Goal: Check status: Check status

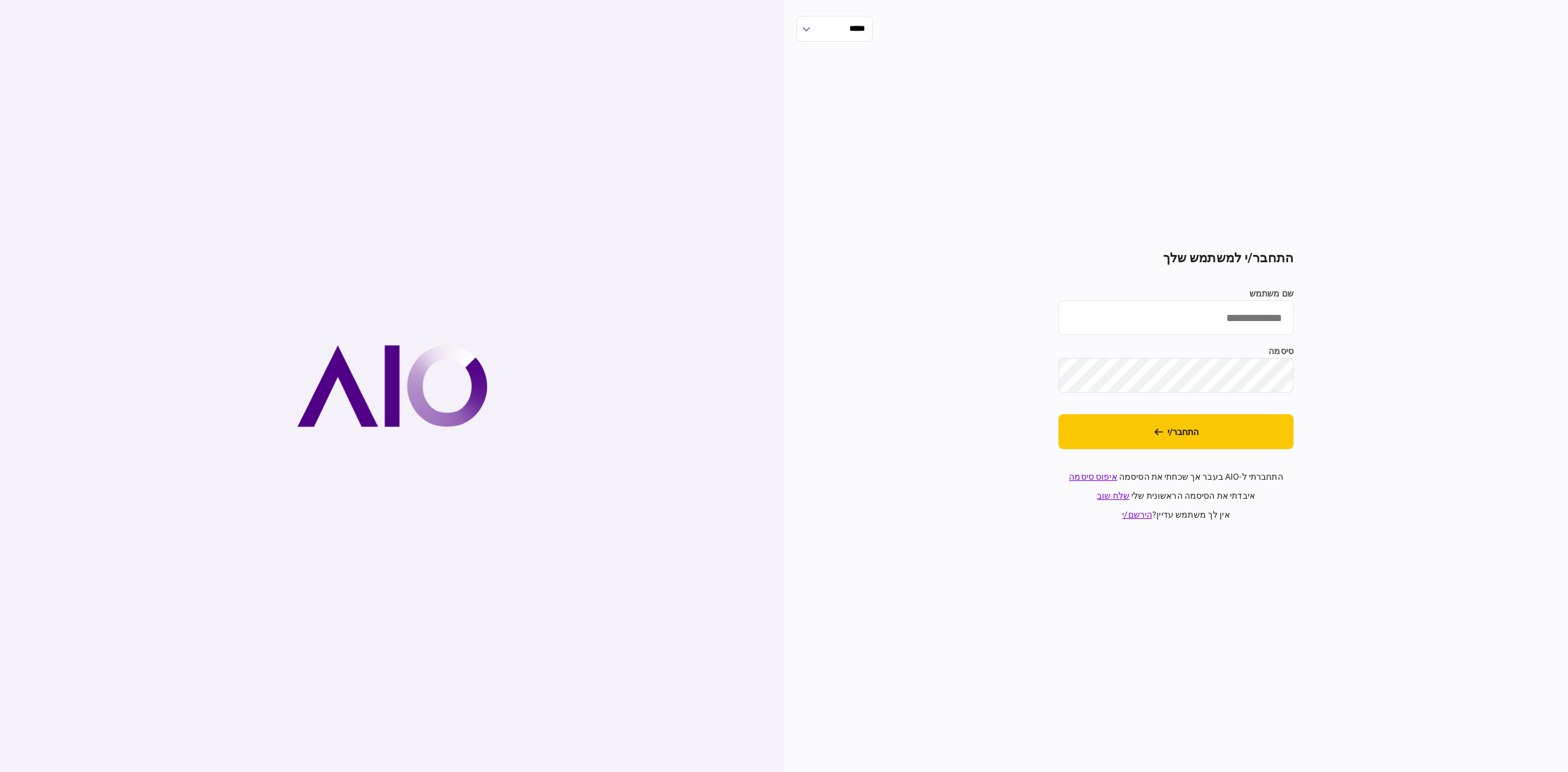
type input "**********"
click at [1241, 429] on button "התחבר/י" at bounding box center [1176, 432] width 235 height 35
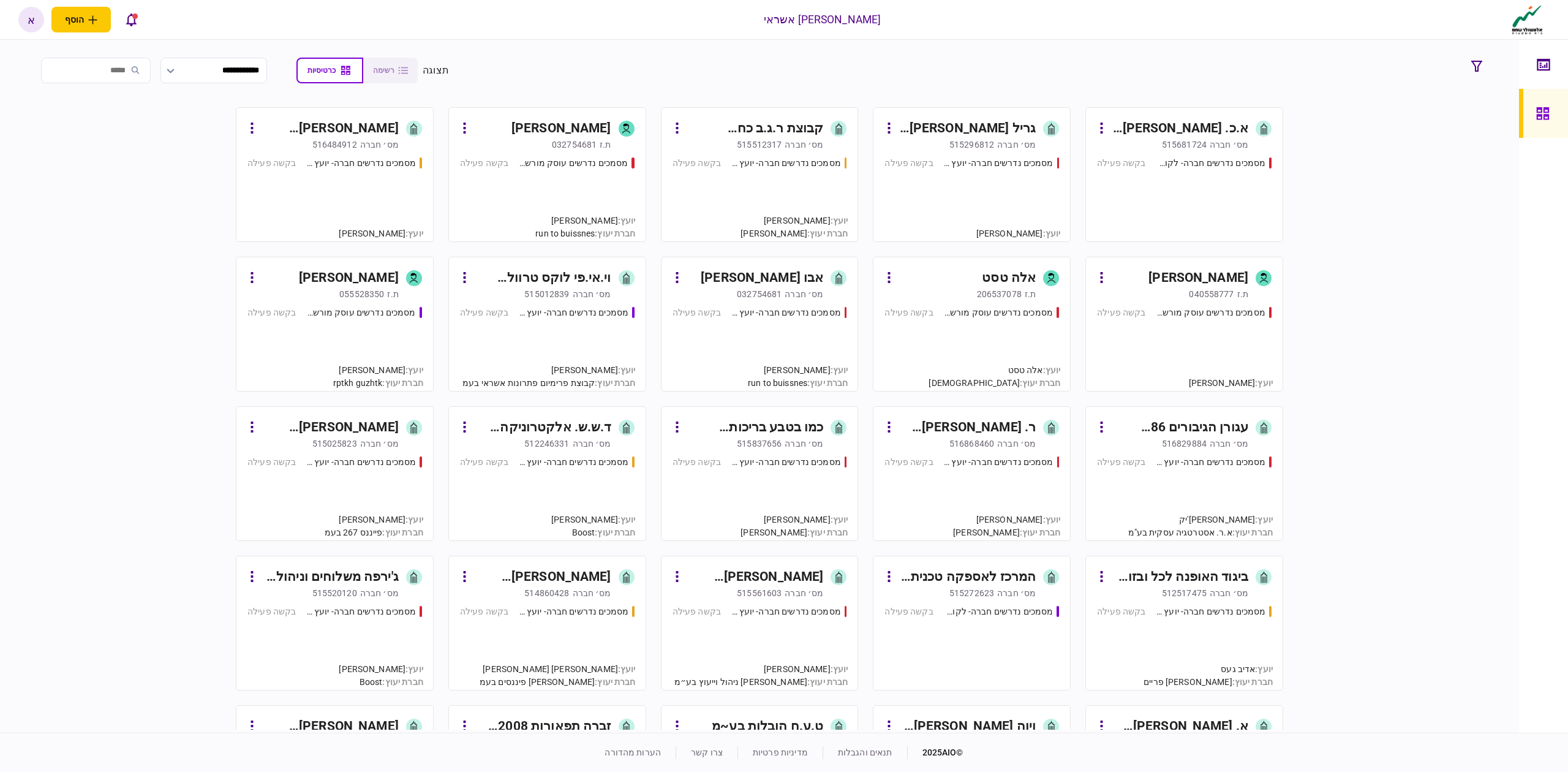
click at [1235, 196] on div "מסמכים נדרשים חברה- לקוח קצה - ישיר בקשה פעילה" at bounding box center [1185, 194] width 175 height 74
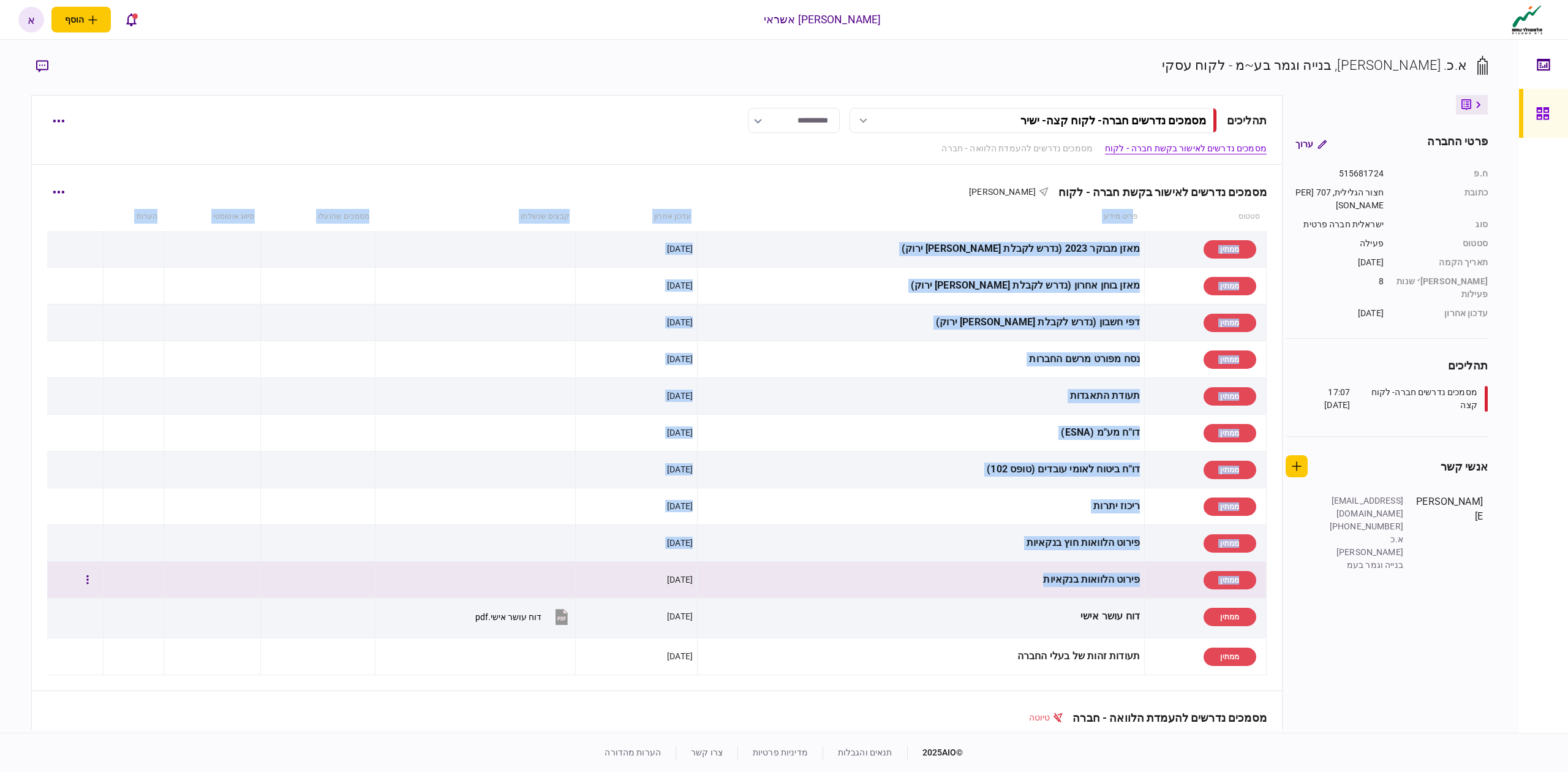
drag, startPoint x: 1118, startPoint y: 229, endPoint x: 947, endPoint y: 588, distance: 397.6
click at [948, 588] on table "סטטוס פריט מידע עדכון אחרון קבצים שנשלחו מסמכים שהועלו סיווג אוטומטי הערות ממתי…" at bounding box center [656, 439] width 1219 height 472
click at [947, 588] on div "פירוט הלוואות בנקאיות" at bounding box center [920, 580] width 438 height 27
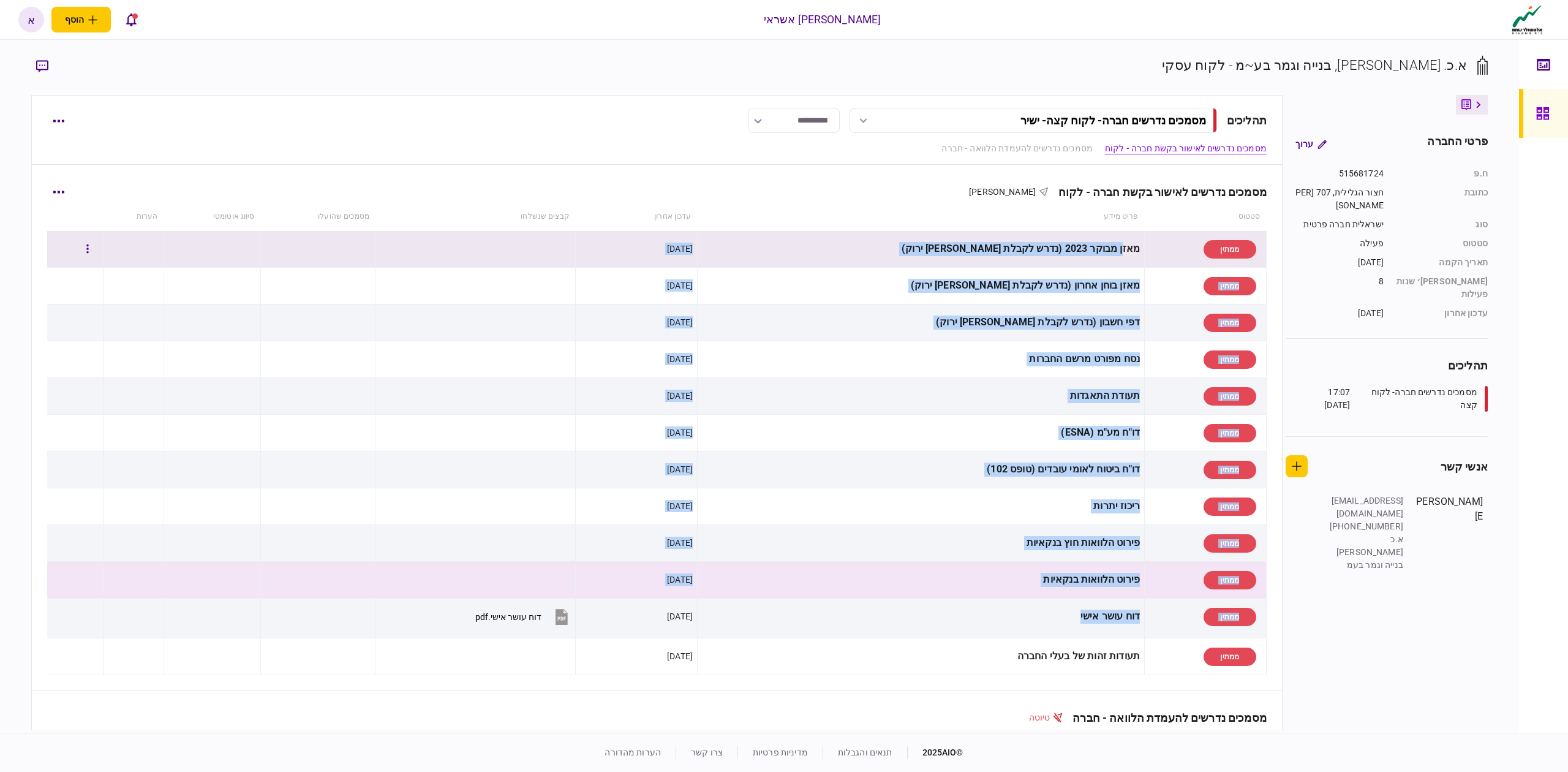
drag, startPoint x: 944, startPoint y: 616, endPoint x: 1106, endPoint y: 238, distance: 411.3
click at [1106, 238] on tbody "ממתין מאזן מבוקר 2023 (נדרש לקבלת [PERSON_NAME] ירוק) [DATE] ממתין מאזן בוחן אח…" at bounding box center [656, 453] width 1219 height 444
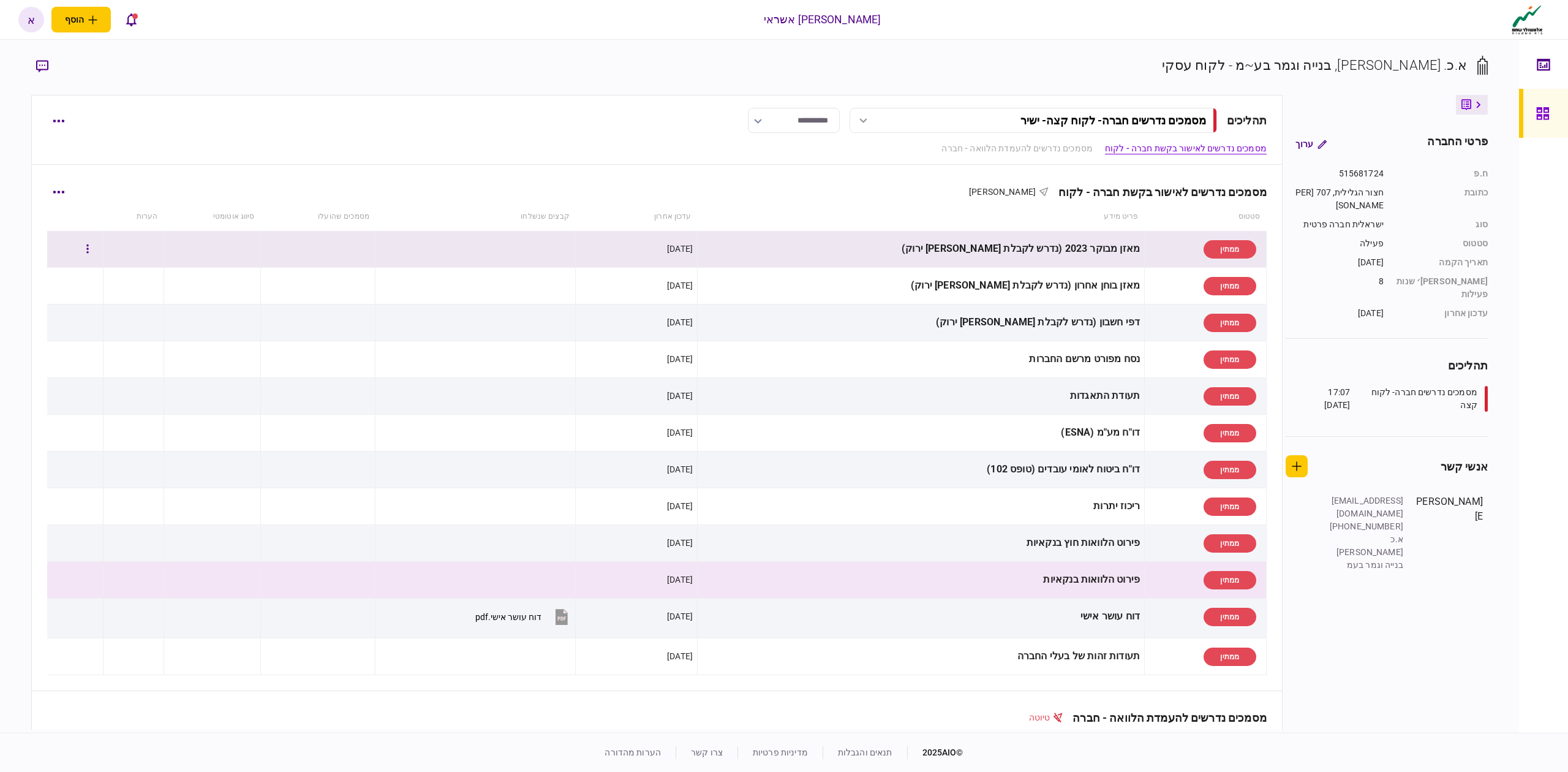
click at [1145, 251] on td "ממתין" at bounding box center [1206, 249] width 122 height 37
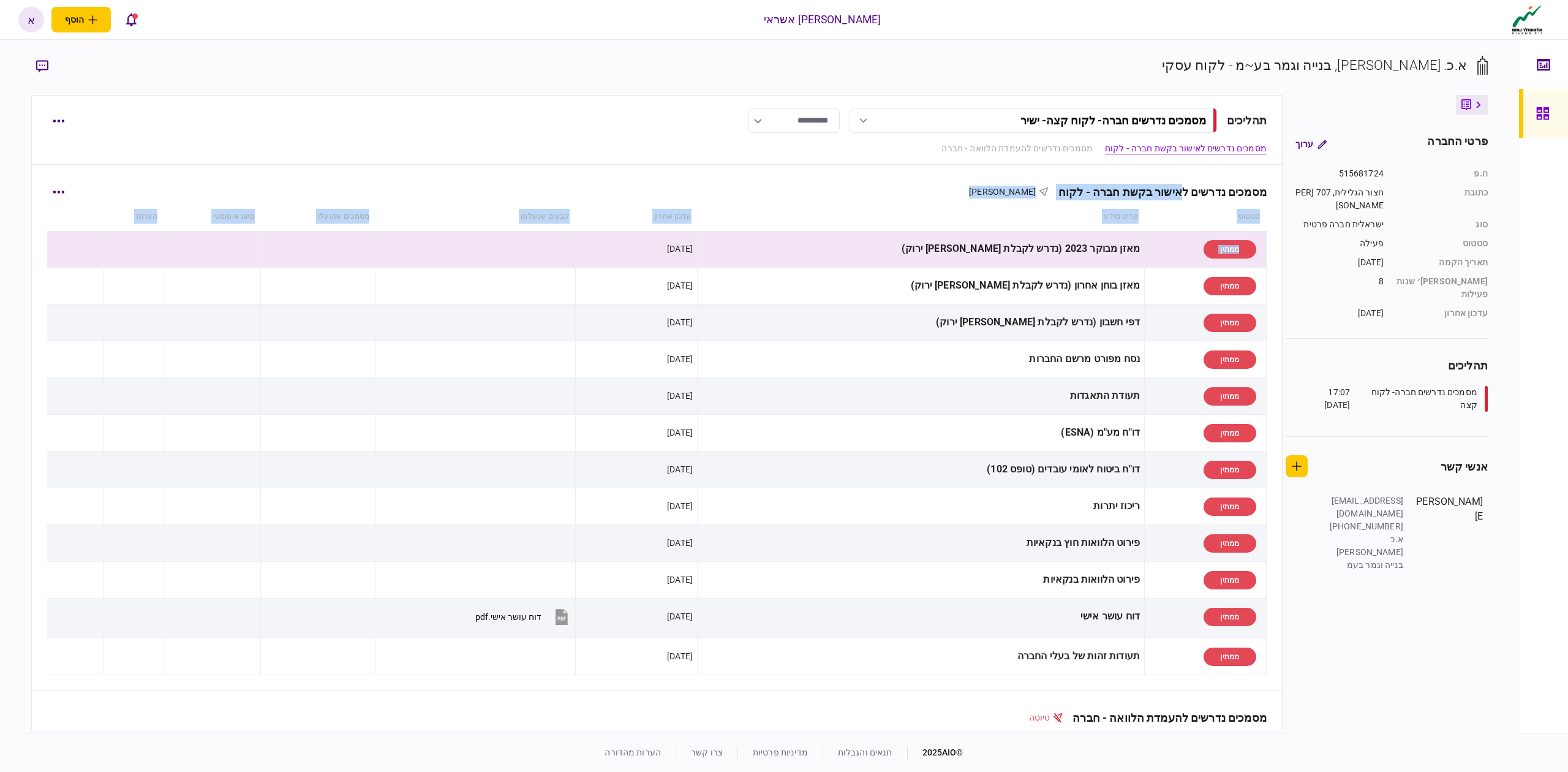
drag, startPoint x: 1125, startPoint y: 240, endPoint x: 1164, endPoint y: 204, distance: 53.1
click at [1172, 192] on div "מסמכים נדרשים לאישור בקשת חברה - לקוח [PERSON_NAME] סטטוס פריט מידע עדכון אחרון…" at bounding box center [657, 428] width 1250 height 526
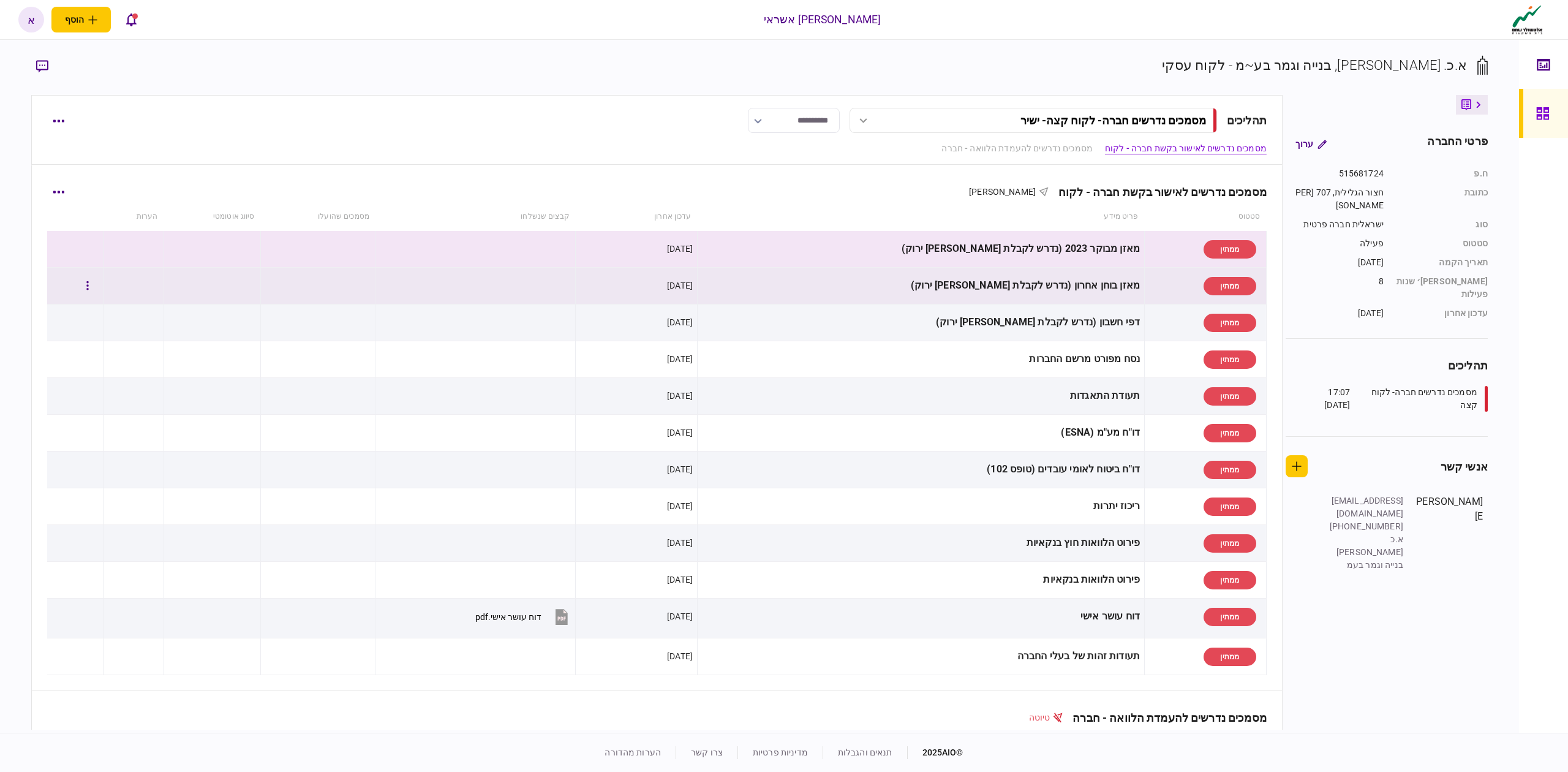
click at [1115, 271] on td "מאזן בוחן אחרון (נדרש לקבלת [PERSON_NAME] ירוק)" at bounding box center [920, 286] width 447 height 37
